Goal: Task Accomplishment & Management: Complete application form

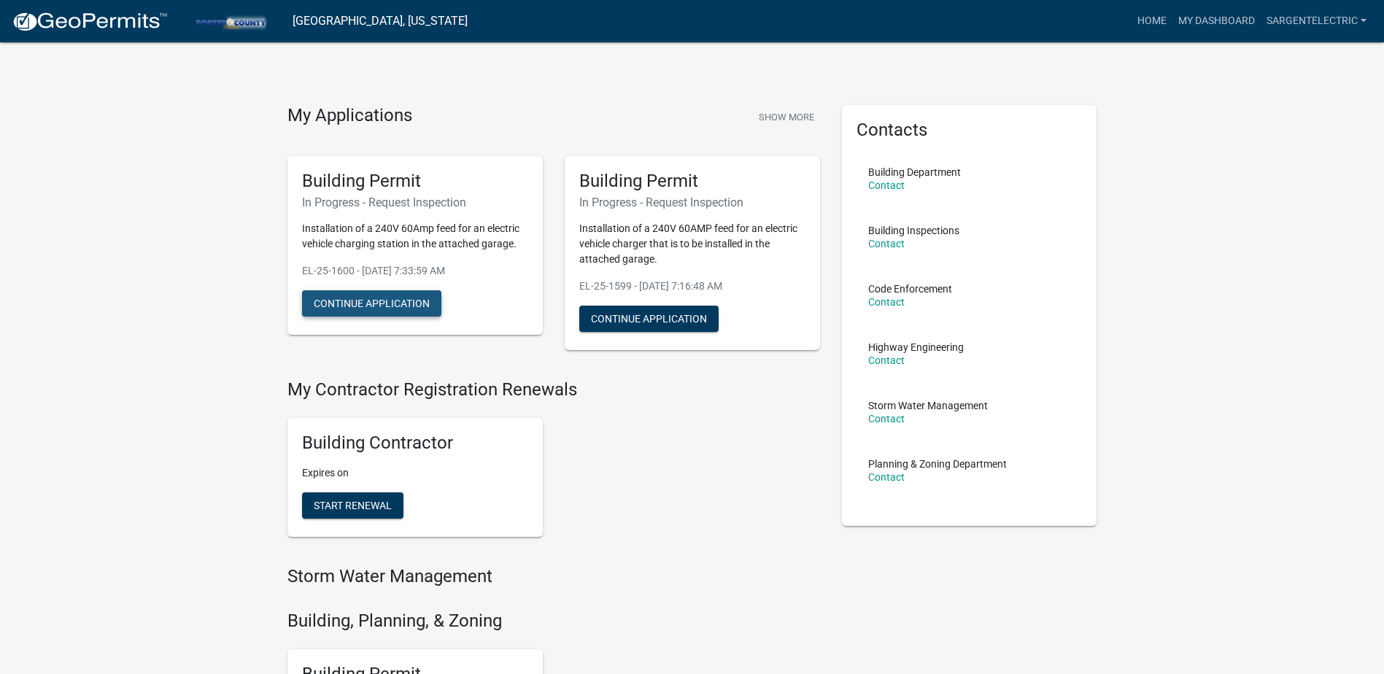
click at [362, 303] on button "Continue Application" at bounding box center [371, 303] width 139 height 26
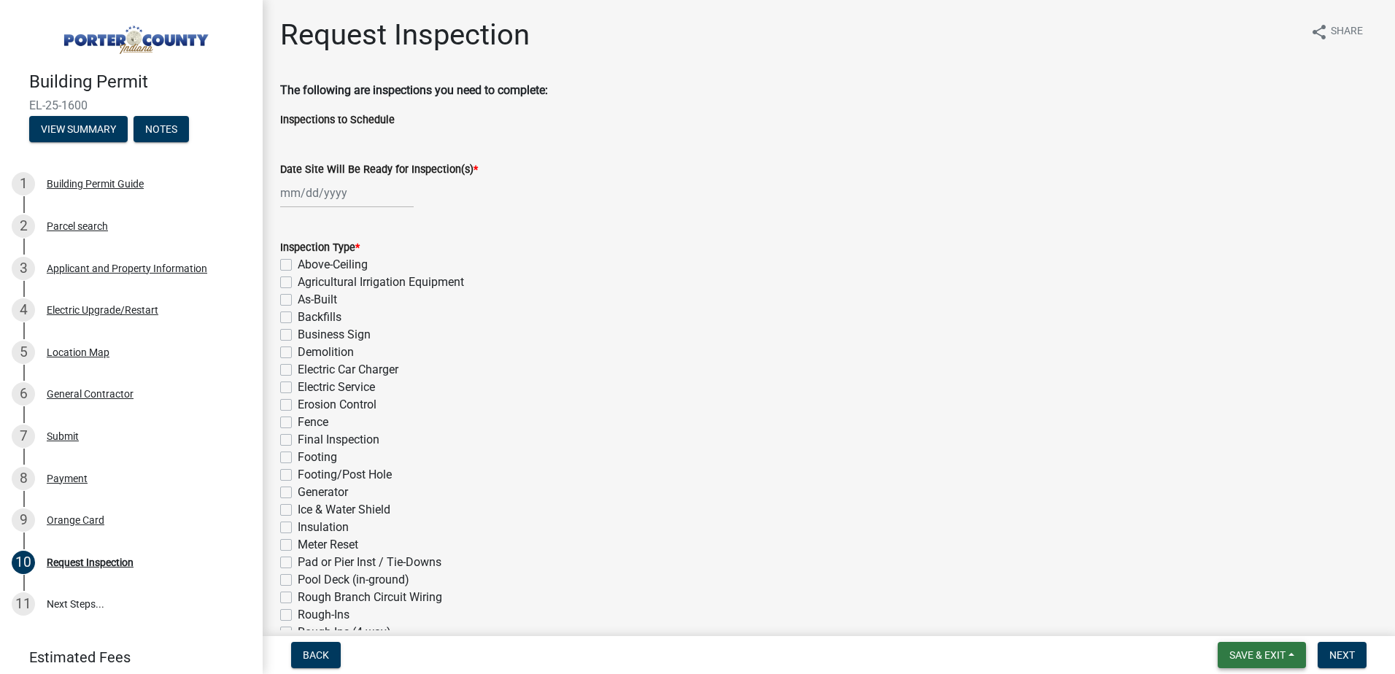
click at [1266, 655] on span "Save & Exit" at bounding box center [1257, 655] width 56 height 12
click at [1241, 614] on button "Save & Exit" at bounding box center [1247, 617] width 117 height 35
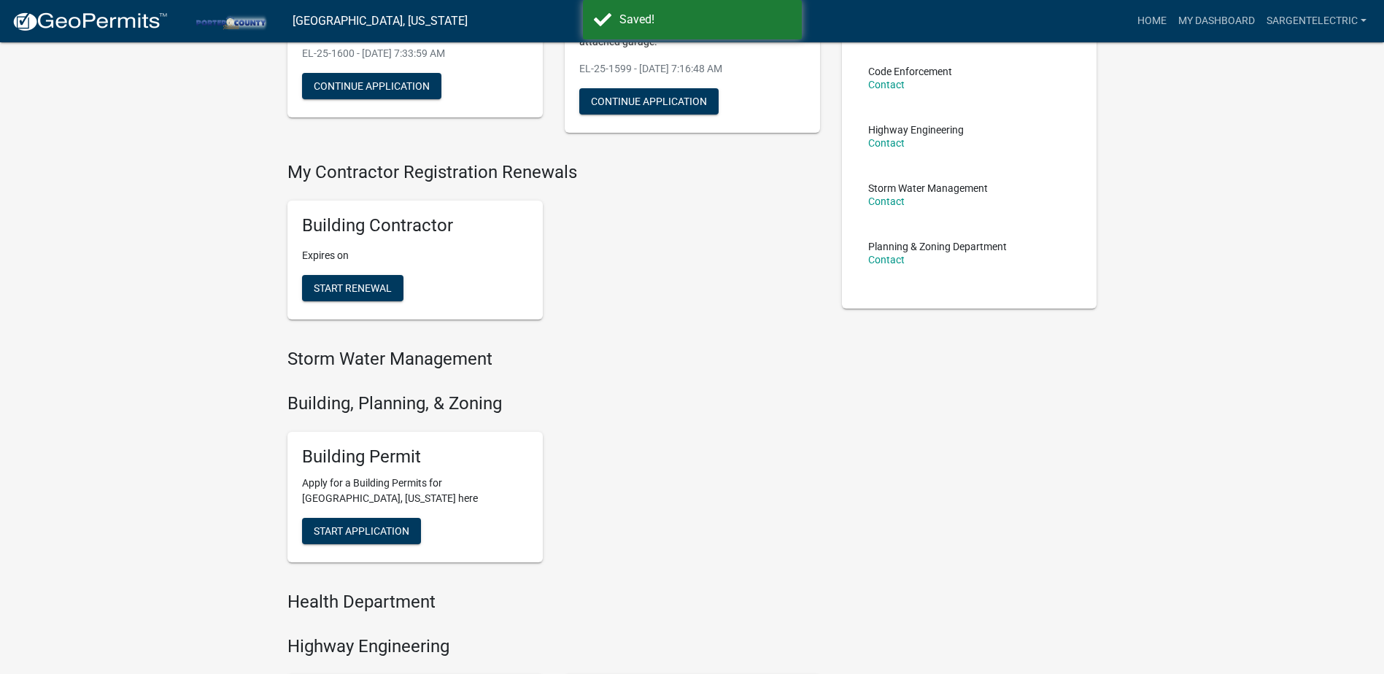
scroll to position [219, 0]
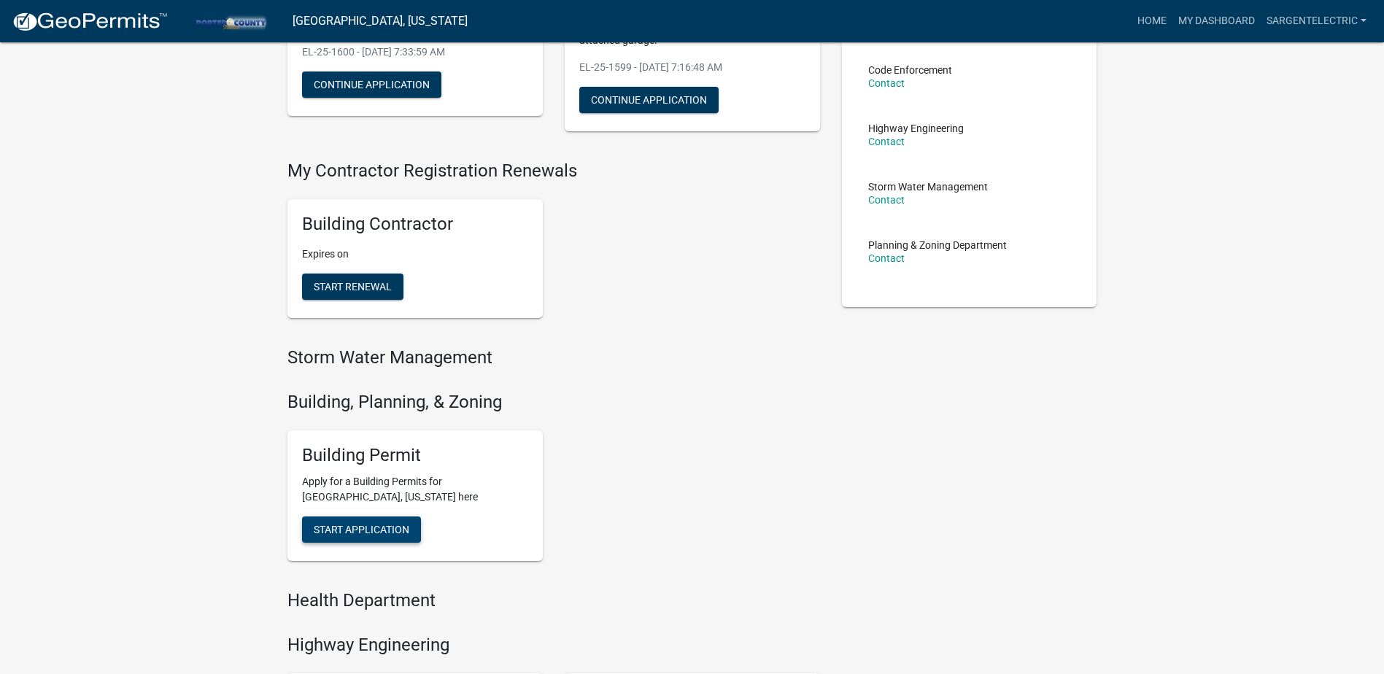
click at [368, 533] on span "Start Application" at bounding box center [362, 530] width 96 height 12
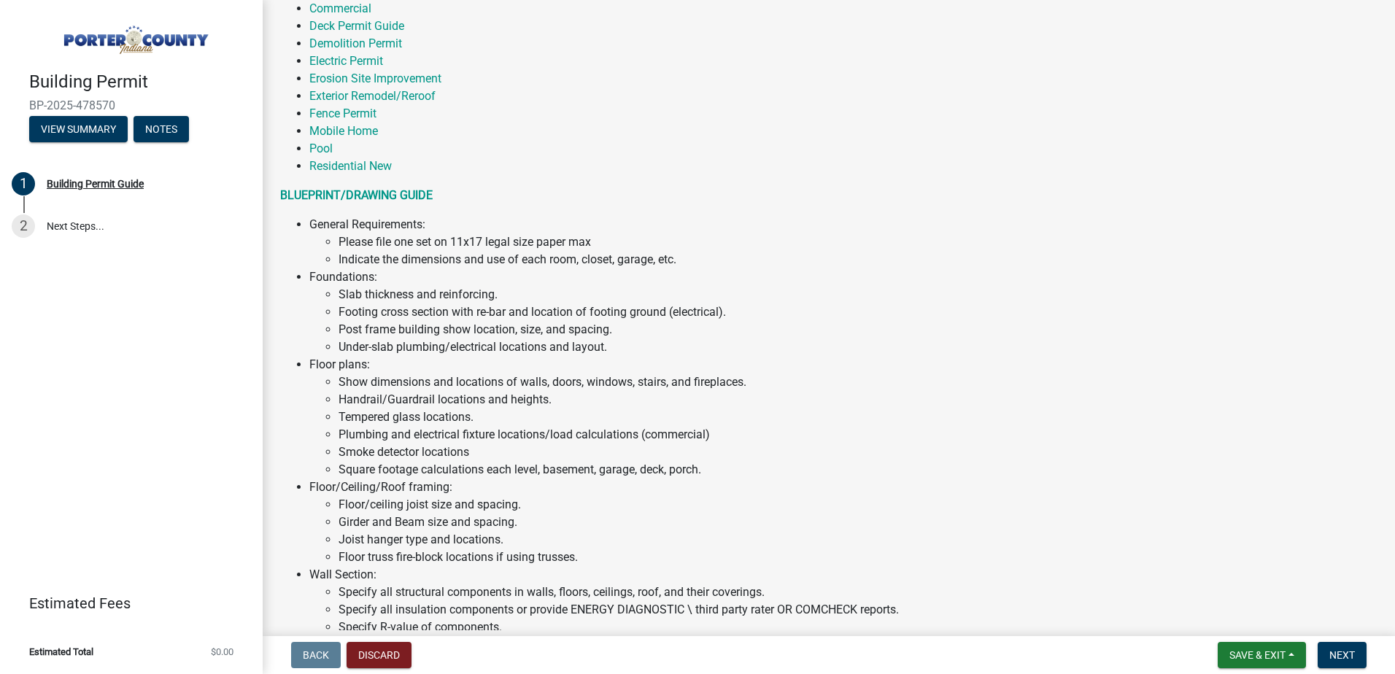
scroll to position [511, 0]
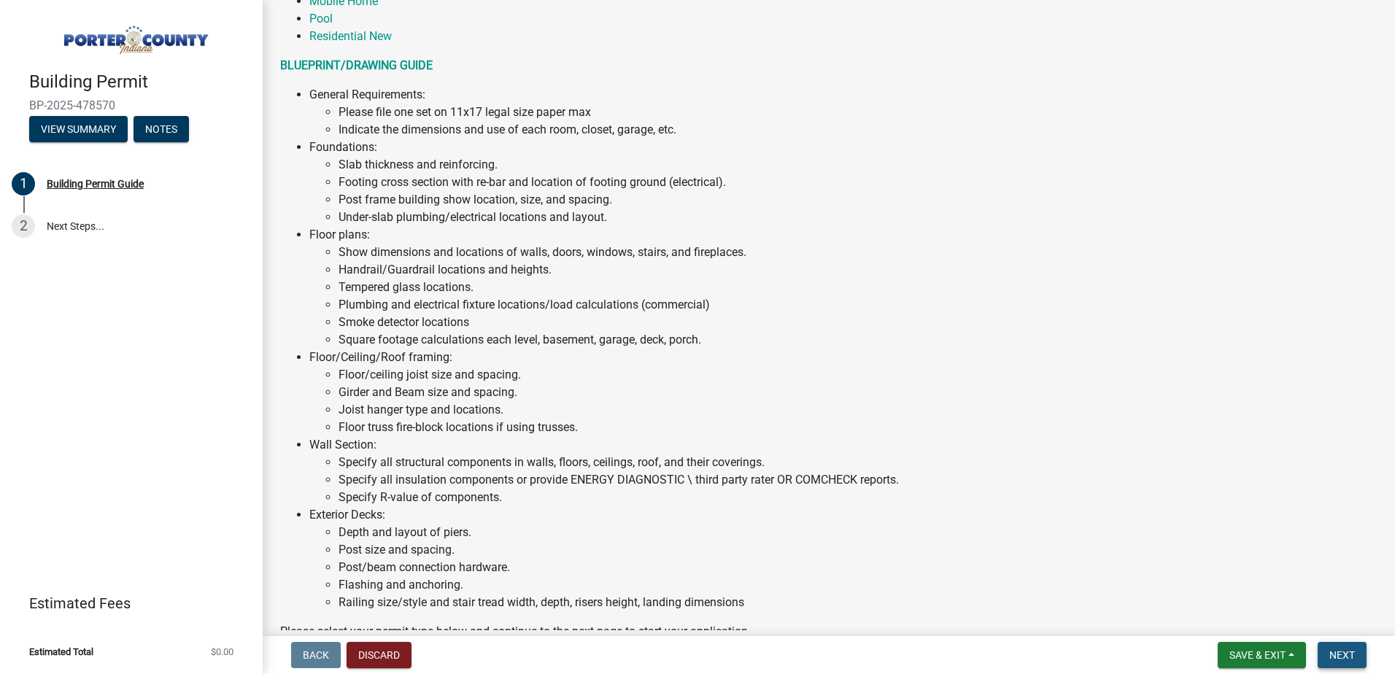
click at [1339, 659] on span "Next" at bounding box center [1342, 655] width 26 height 12
click at [1346, 652] on span "Next" at bounding box center [1342, 655] width 26 height 12
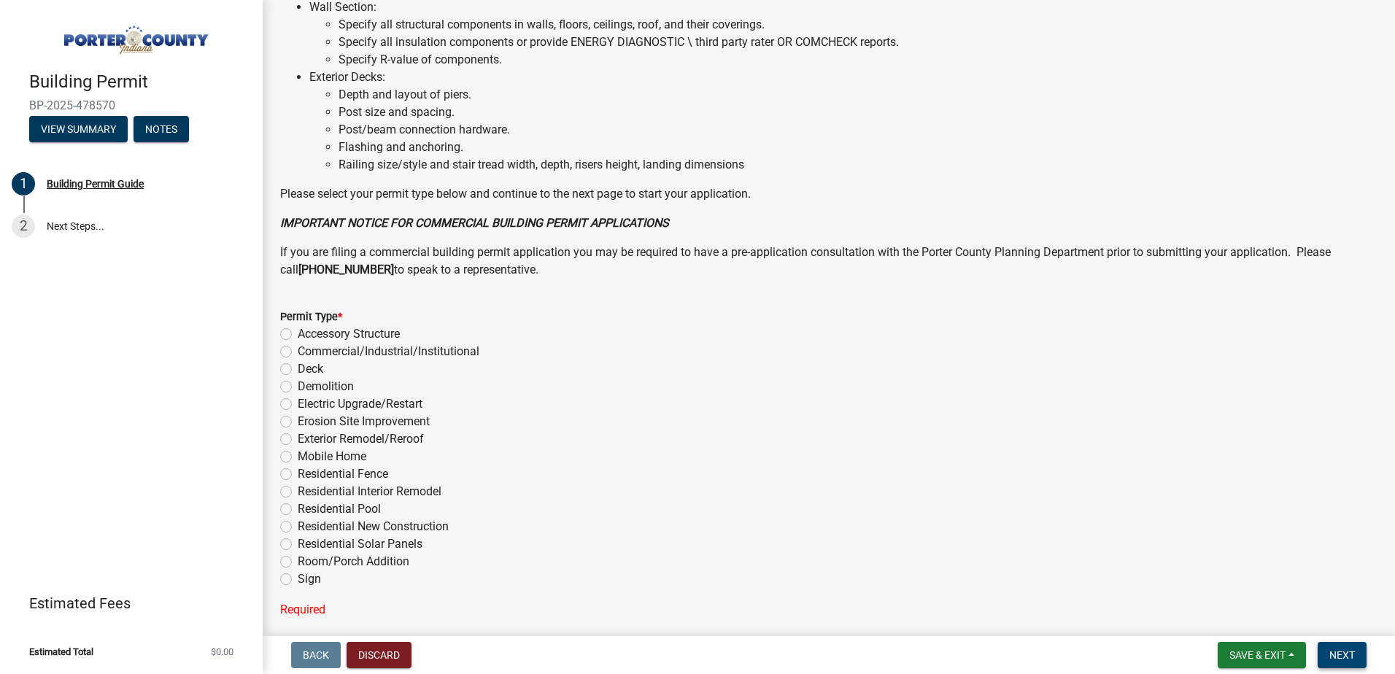
scroll to position [1005, 0]
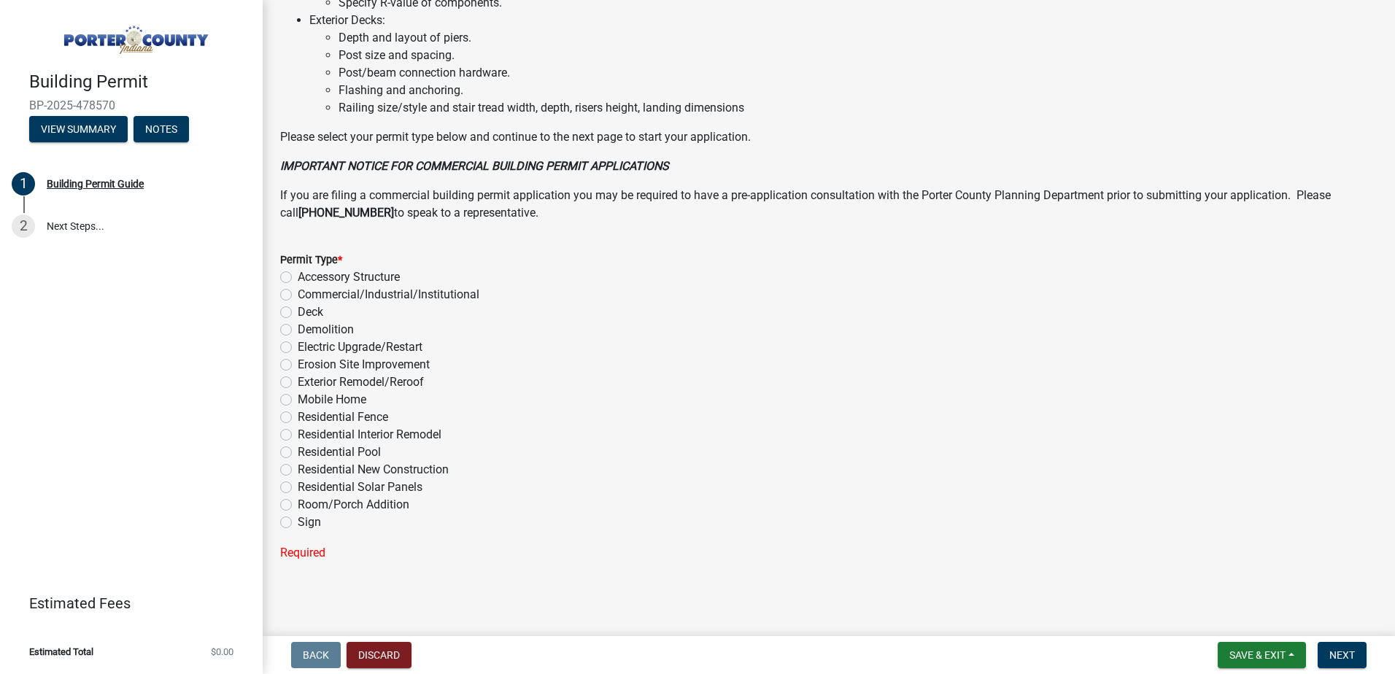
click at [298, 349] on label "Electric Upgrade/Restart" at bounding box center [360, 347] width 125 height 18
click at [298, 348] on input "Electric Upgrade/Restart" at bounding box center [302, 342] width 9 height 9
radio input "true"
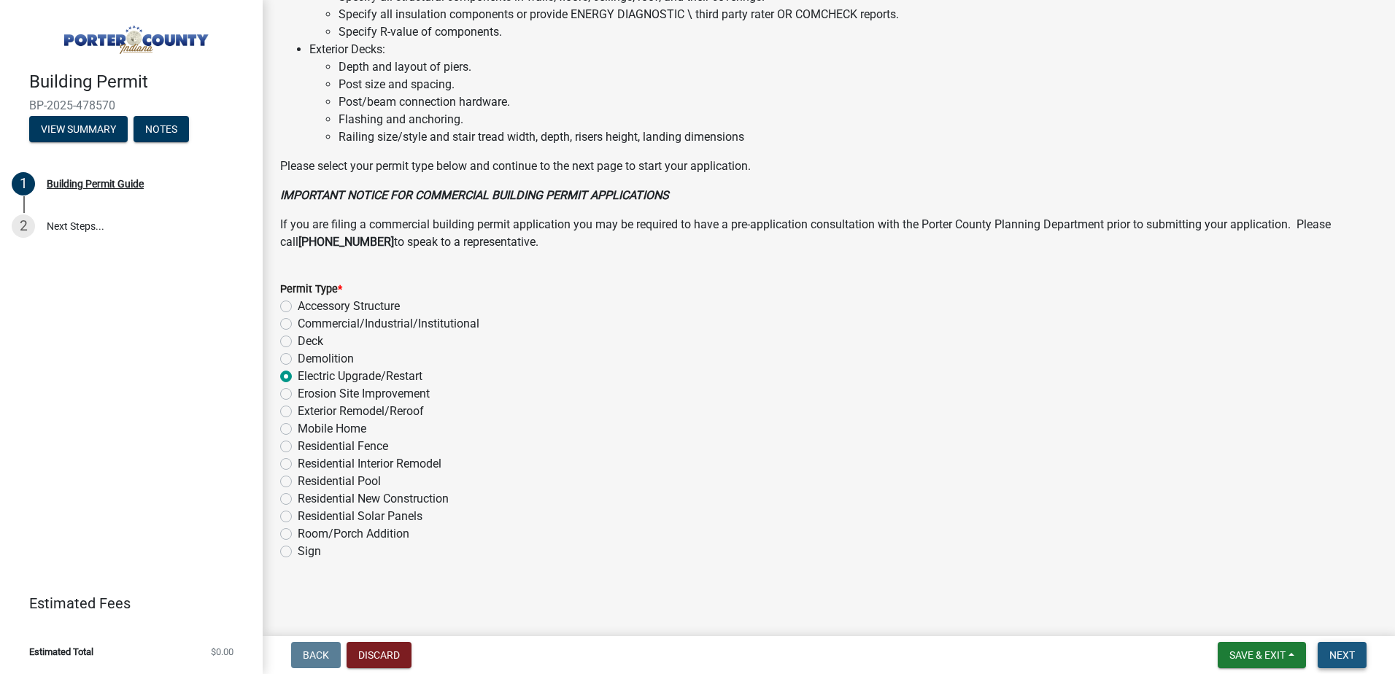
click at [1328, 654] on button "Next" at bounding box center [1341, 655] width 49 height 26
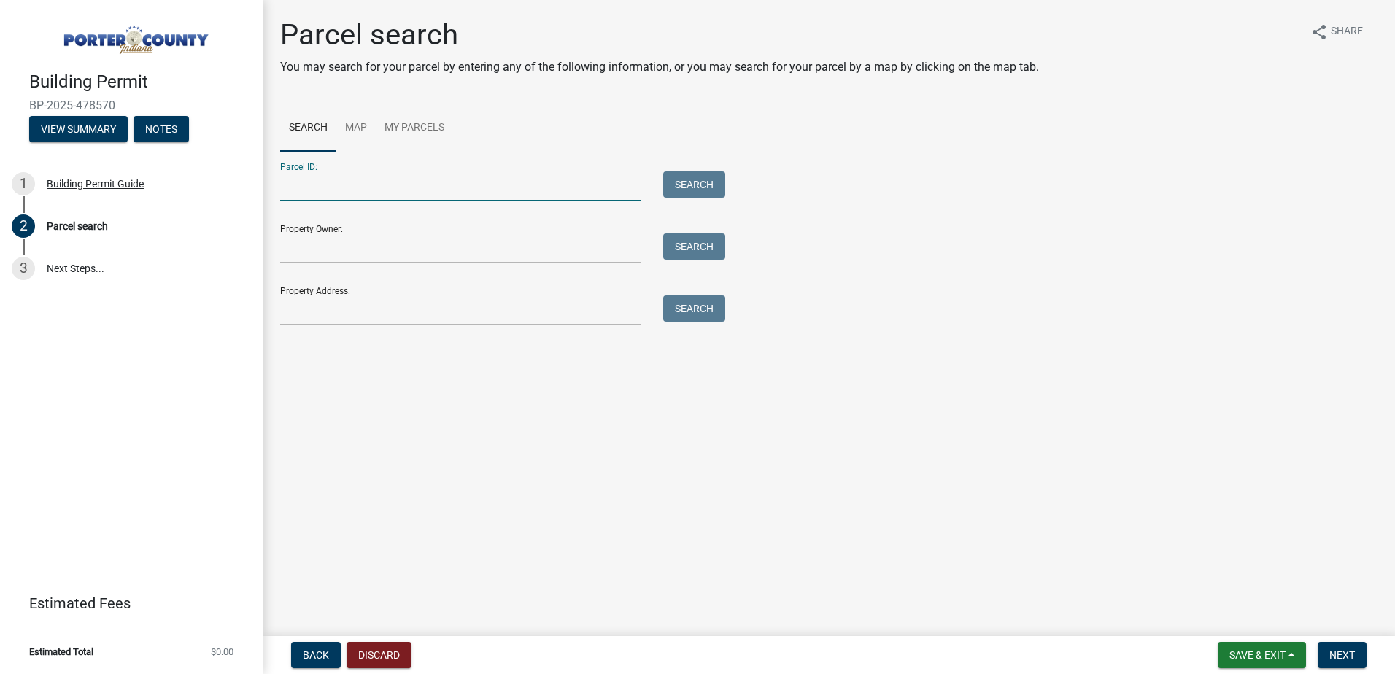
click at [344, 187] on input "Parcel ID:" at bounding box center [460, 186] width 361 height 30
click at [353, 185] on input "Parcel ID:" at bounding box center [460, 186] width 361 height 30
paste input "64-06-24-201-019.000-006"
type input "64-06-24-201-019.000-006"
click at [695, 185] on button "Search" at bounding box center [694, 184] width 62 height 26
